Goal: Task Accomplishment & Management: Manage account settings

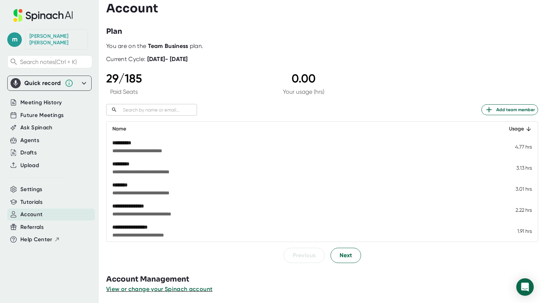
scroll to position [5, 0]
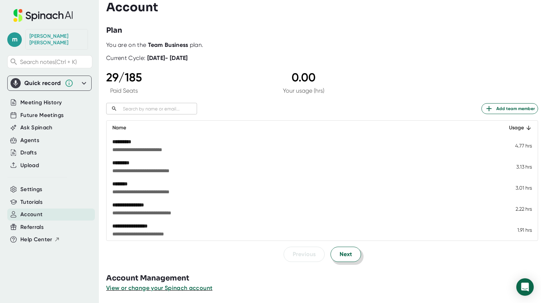
click at [340, 253] on span "Next" at bounding box center [346, 254] width 12 height 9
click at [346, 252] on span "Next" at bounding box center [346, 254] width 12 height 9
click at [348, 258] on span "Next" at bounding box center [346, 254] width 12 height 9
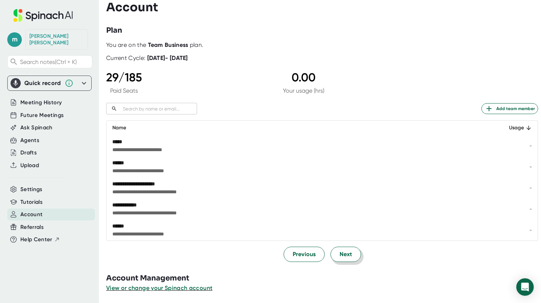
click at [348, 255] on span "Next" at bounding box center [346, 254] width 12 height 9
click at [353, 254] on button "Next" at bounding box center [346, 254] width 31 height 15
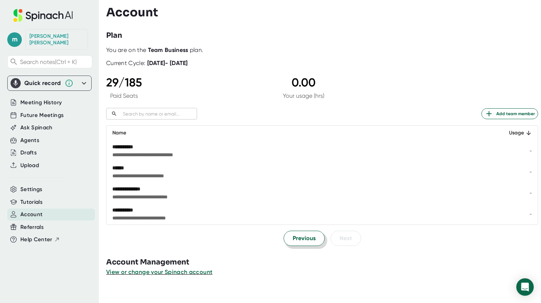
click at [298, 241] on span "Previous" at bounding box center [304, 238] width 23 height 9
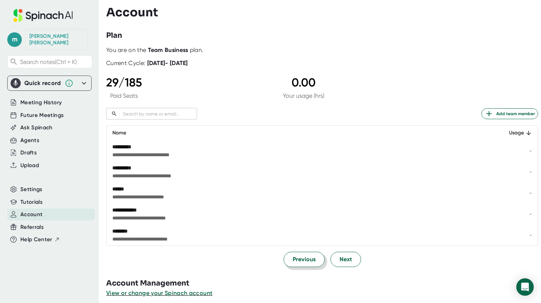
click at [298, 241] on span "**********" at bounding box center [263, 239] width 303 height 7
click at [293, 259] on span "Previous" at bounding box center [304, 259] width 23 height 9
